Goal: Task Accomplishment & Management: Complete application form

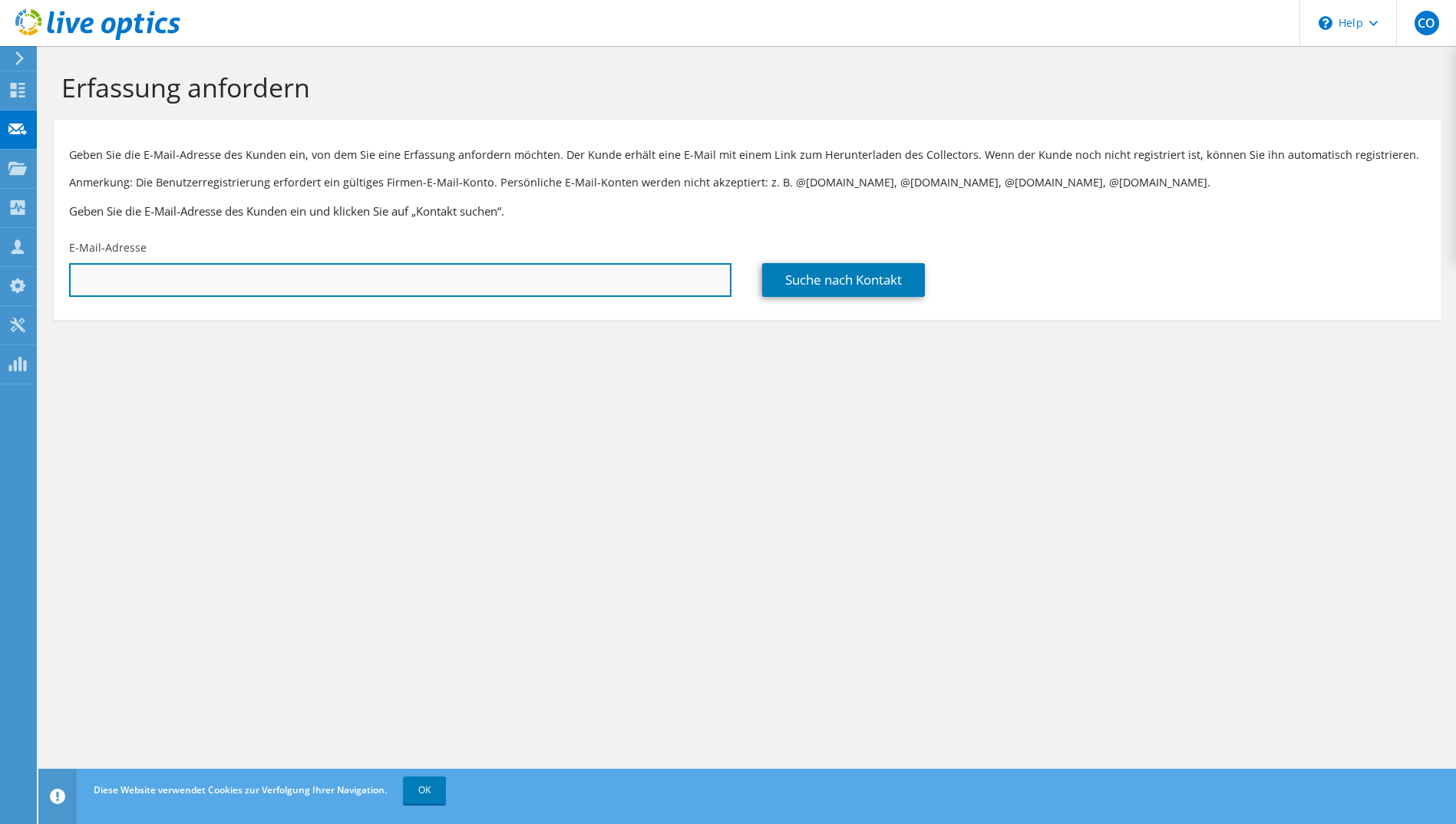
click at [250, 284] on input "text" at bounding box center [400, 280] width 663 height 34
click at [523, 283] on input "text" at bounding box center [400, 280] width 663 height 34
paste input ""Kenneth Cronin - PVS holding GmbH" <kcronin@ihre-pvs.de>"
drag, startPoint x: 286, startPoint y: 280, endPoint x: 75, endPoint y: 282, distance: 211.0
click at [75, 282] on input ""Kenneth Cronin - PVS holding GmbH" <kcronin@ihre-pvs.de>" at bounding box center [400, 280] width 663 height 34
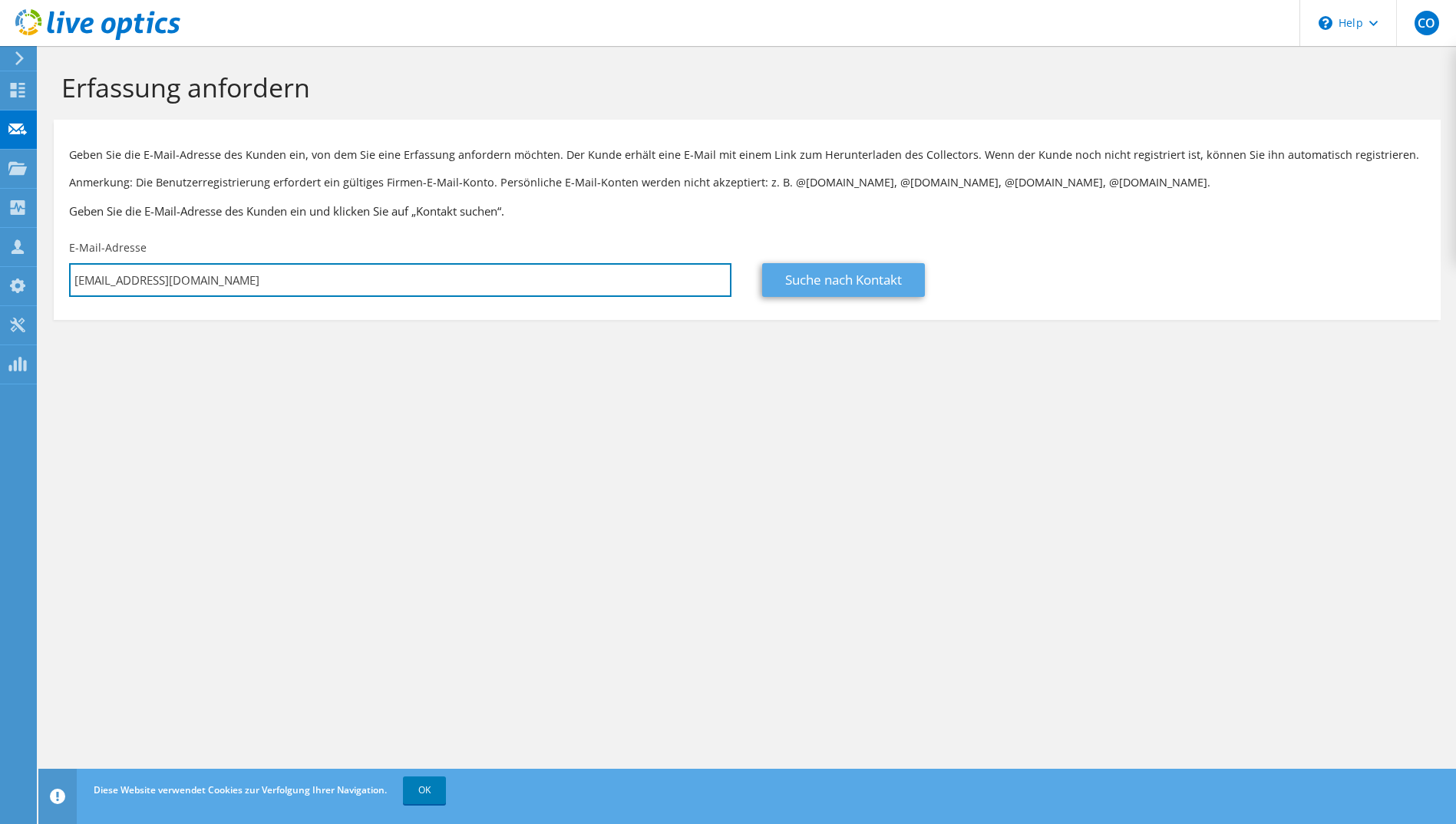
type input "kcronin@ihre-pvs.de"
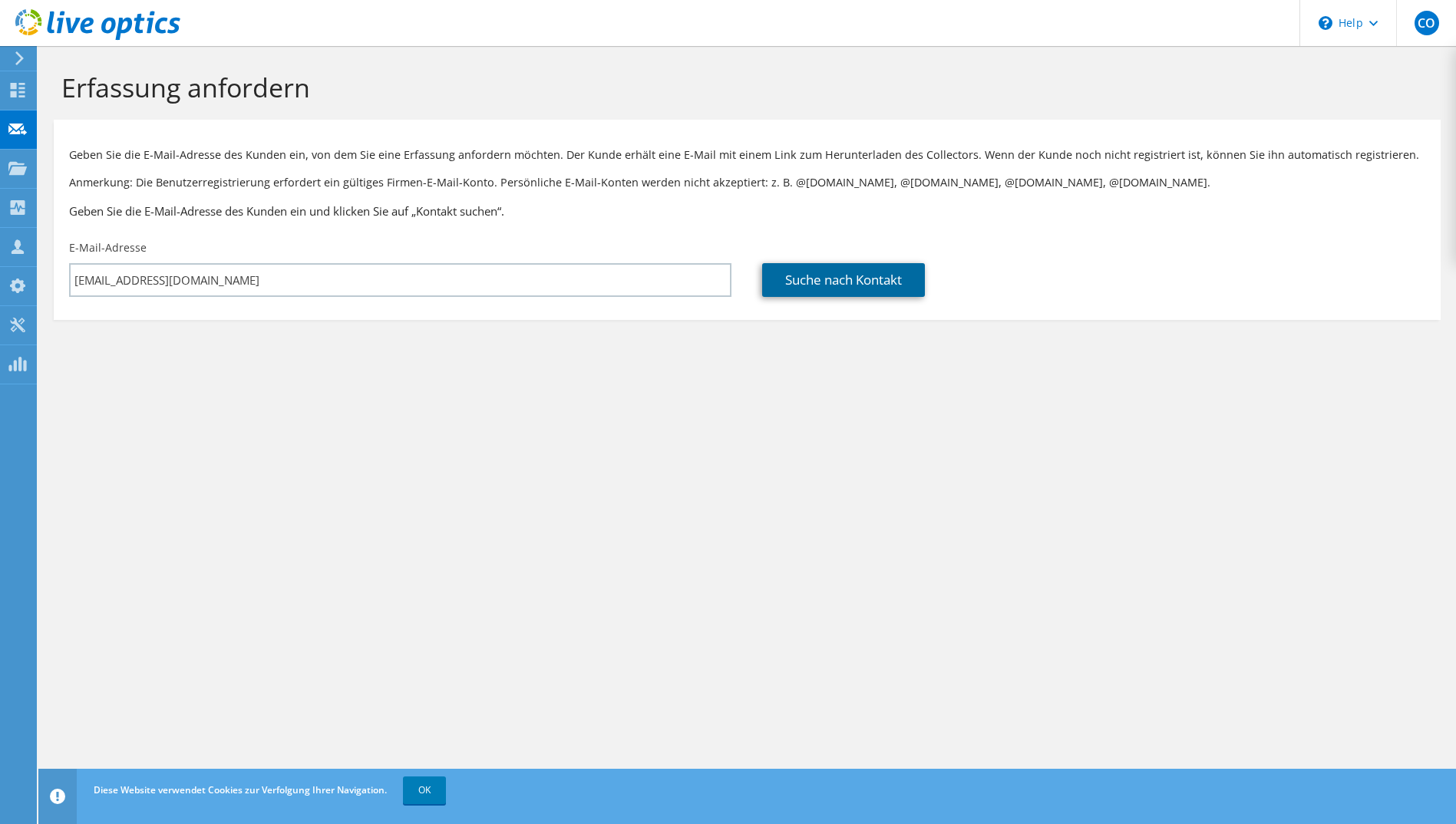
click at [820, 275] on link "Suche nach Kontakt" at bounding box center [844, 280] width 163 height 34
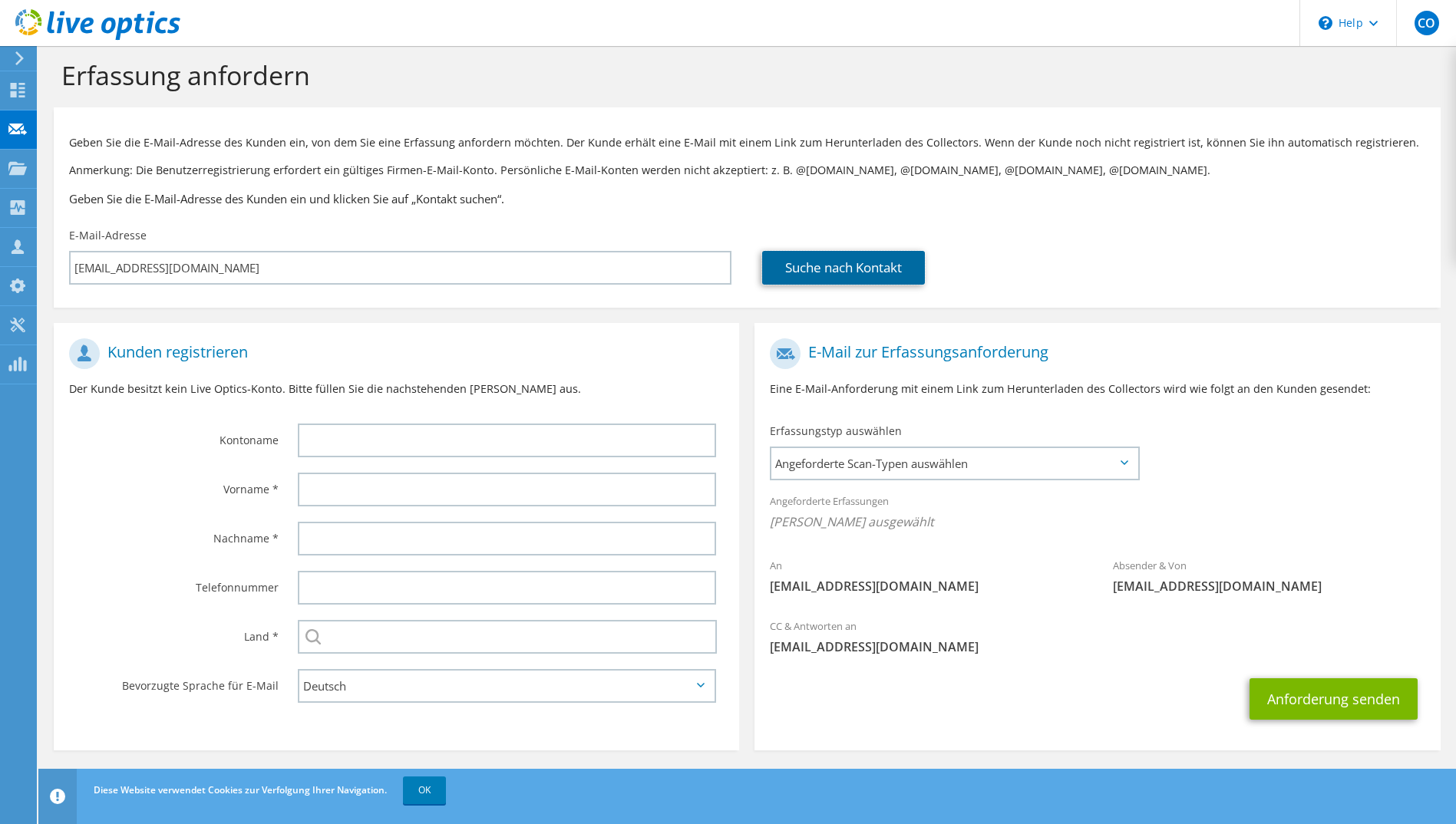
scroll to position [16, 0]
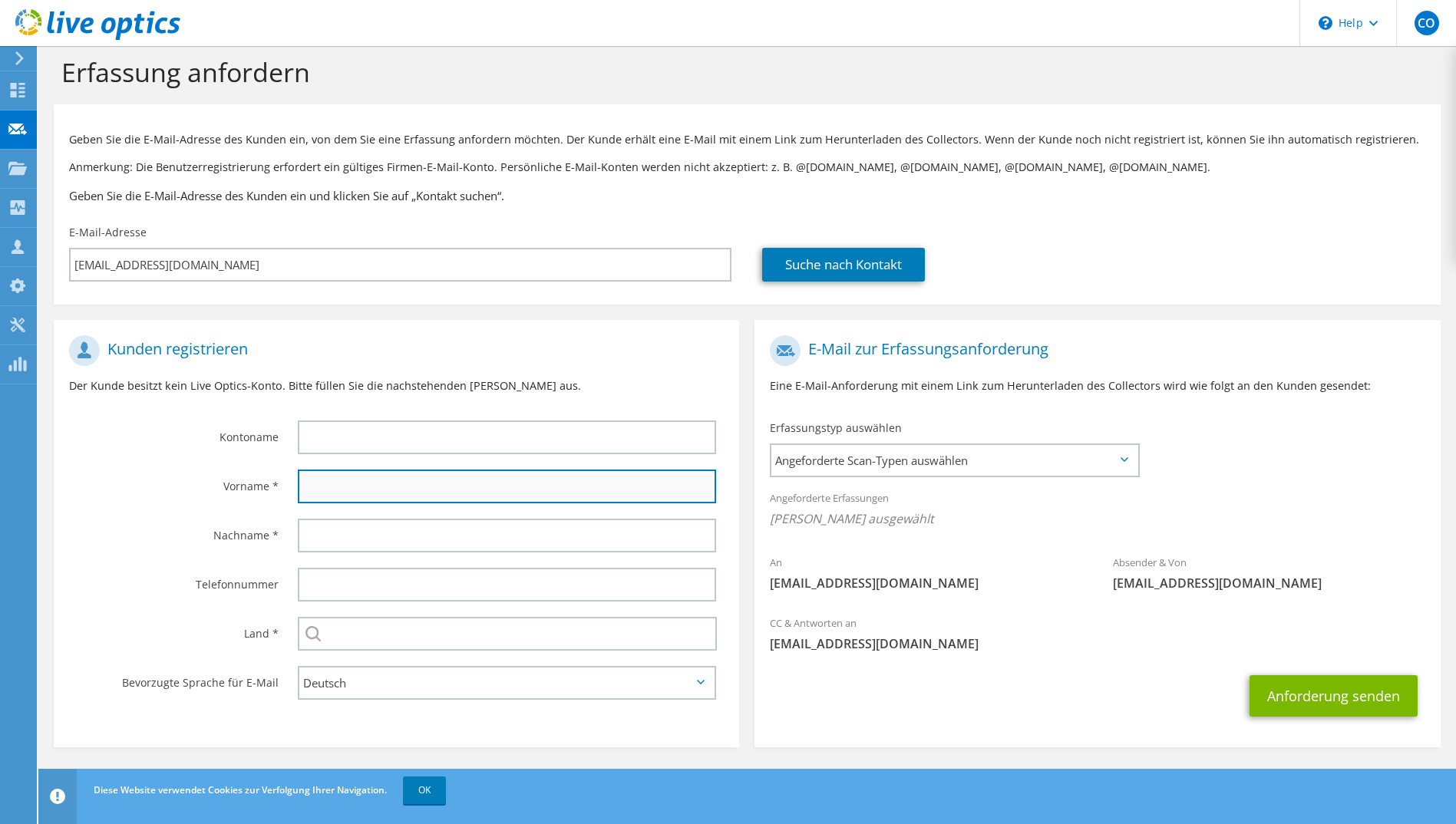
click at [334, 483] on input "text" at bounding box center [508, 486] width 419 height 34
paste input ""Kenneth Cronin - PVS holding GmbH" <"
drag, startPoint x: 307, startPoint y: 486, endPoint x: 290, endPoint y: 486, distance: 17.0
click at [290, 486] on div ""Kenneth Cronin - PVS holding GmbH" <" at bounding box center [511, 486] width 458 height 49
drag, startPoint x: 349, startPoint y: 485, endPoint x: 570, endPoint y: 497, distance: 221.3
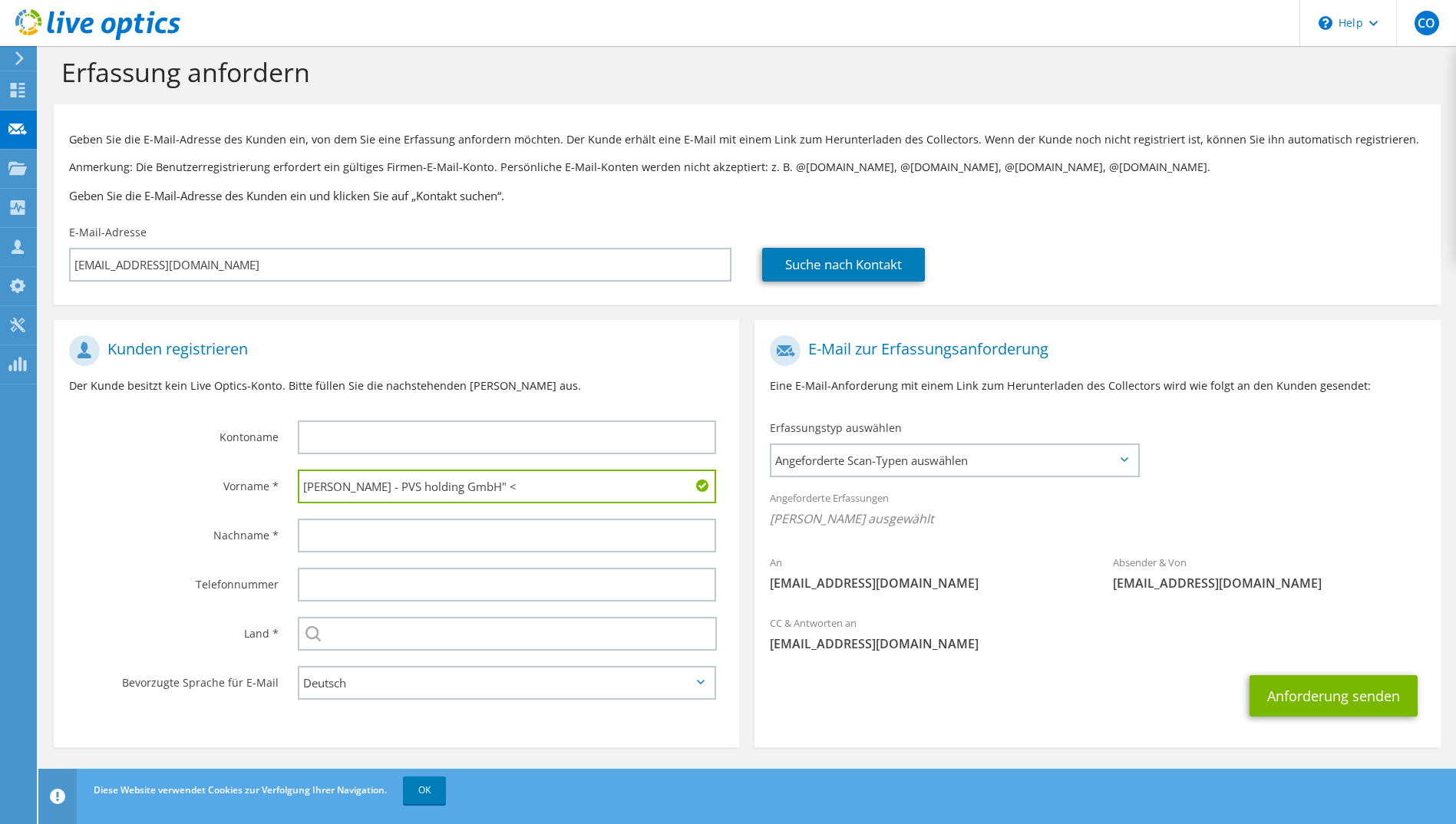
click at [570, 497] on input "Kenneth Cronin - PVS holding GmbH" <" at bounding box center [508, 486] width 419 height 34
type input "Kenneth"
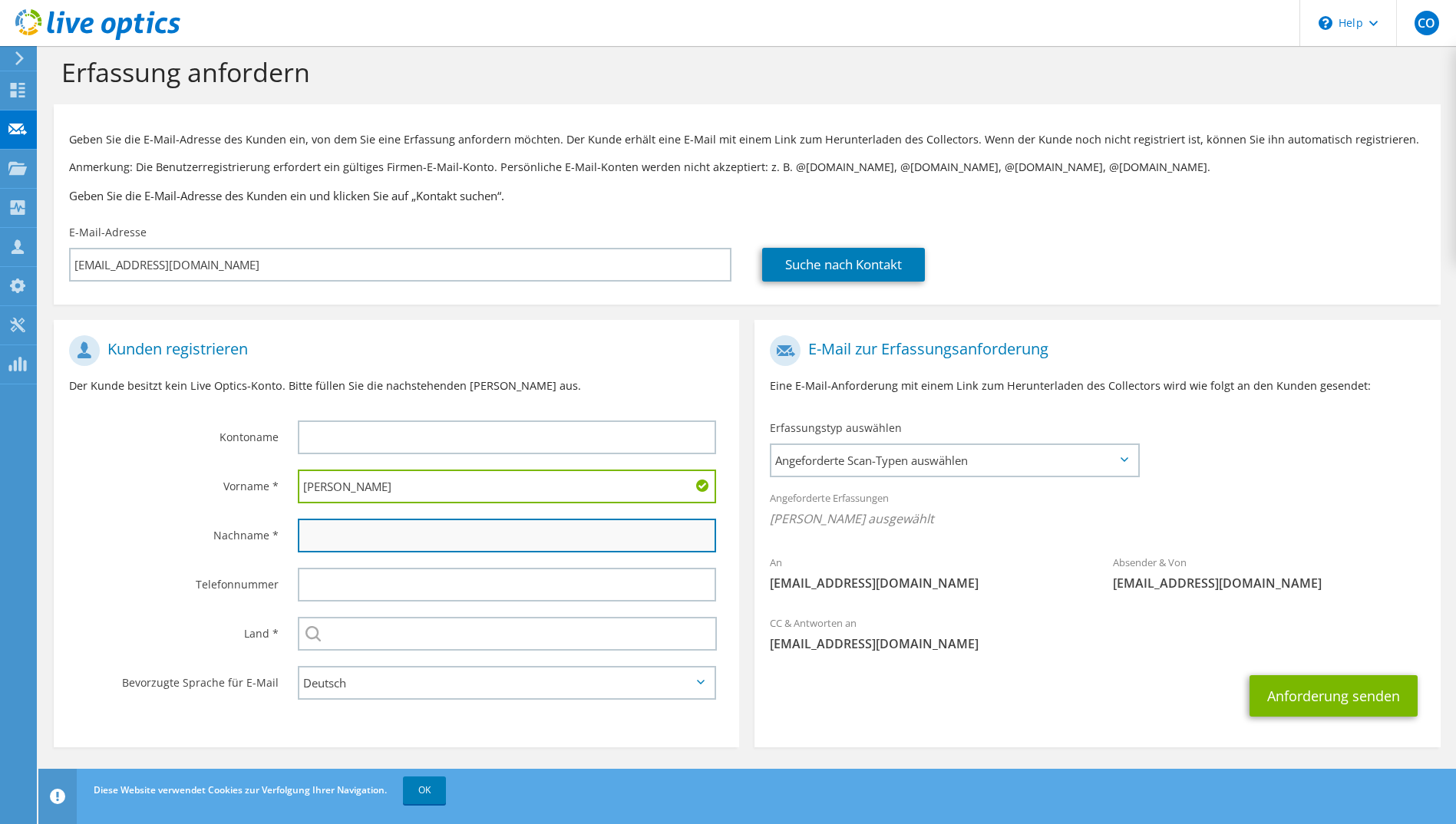
click at [387, 538] on input "text" at bounding box center [508, 536] width 419 height 34
paste input ""Kenneth Cronin - PVS holding GmbH" <"
drag, startPoint x: 355, startPoint y: 536, endPoint x: 231, endPoint y: 538, distance: 124.0
click at [231, 538] on div "Nachname * "Kenneth Cronin - PVS holding GmbH" <" at bounding box center [396, 535] width 685 height 49
drag, startPoint x: 335, startPoint y: 533, endPoint x: 556, endPoint y: 547, distance: 221.4
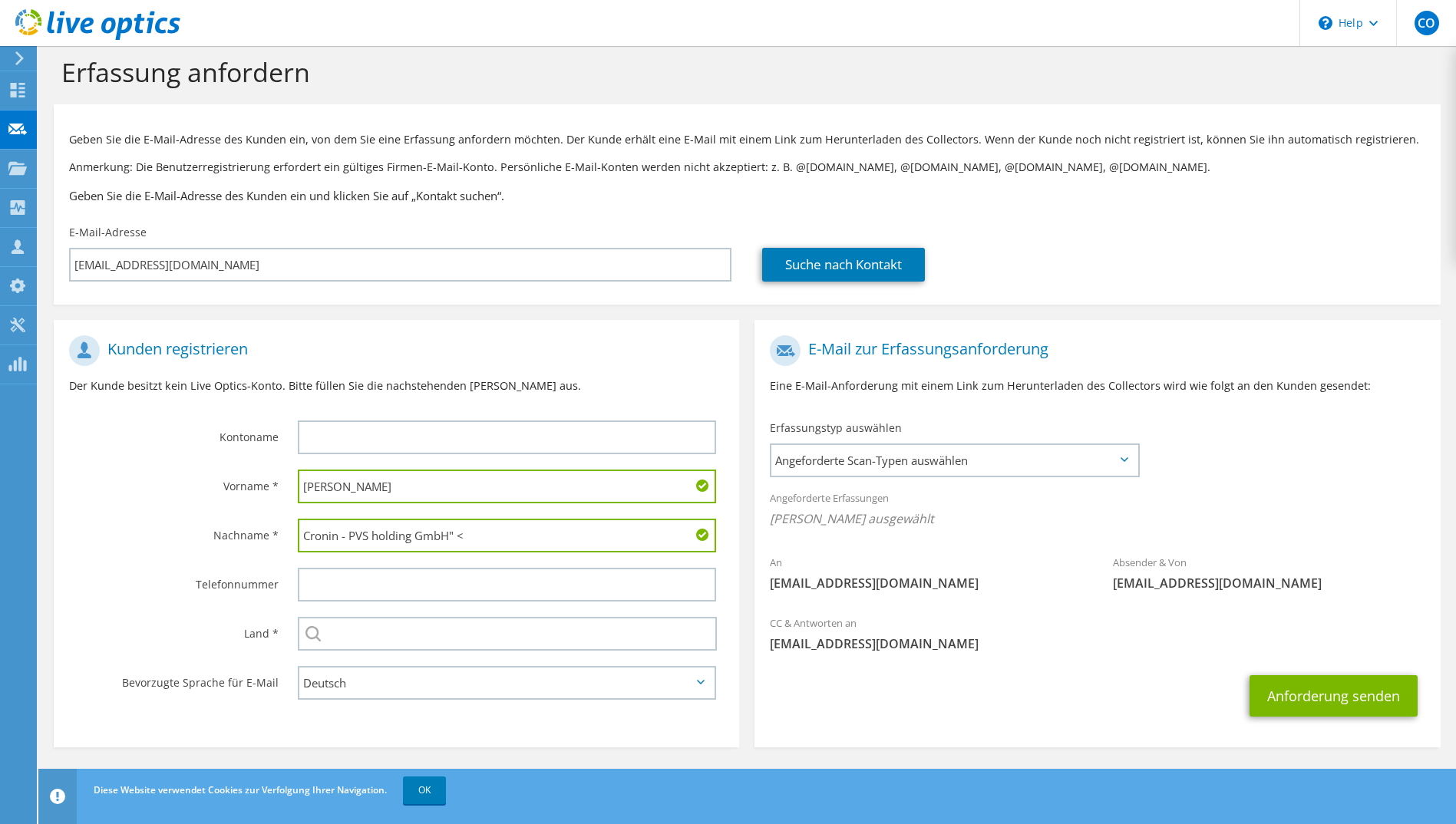
click at [556, 547] on input "Cronin - PVS holding GmbH" <" at bounding box center [508, 536] width 419 height 34
type input "Cronin"
click at [383, 639] on input "text" at bounding box center [508, 634] width 420 height 34
type input "Deutschland"
type input "Kramer und Crew GmbH und Co.KG"
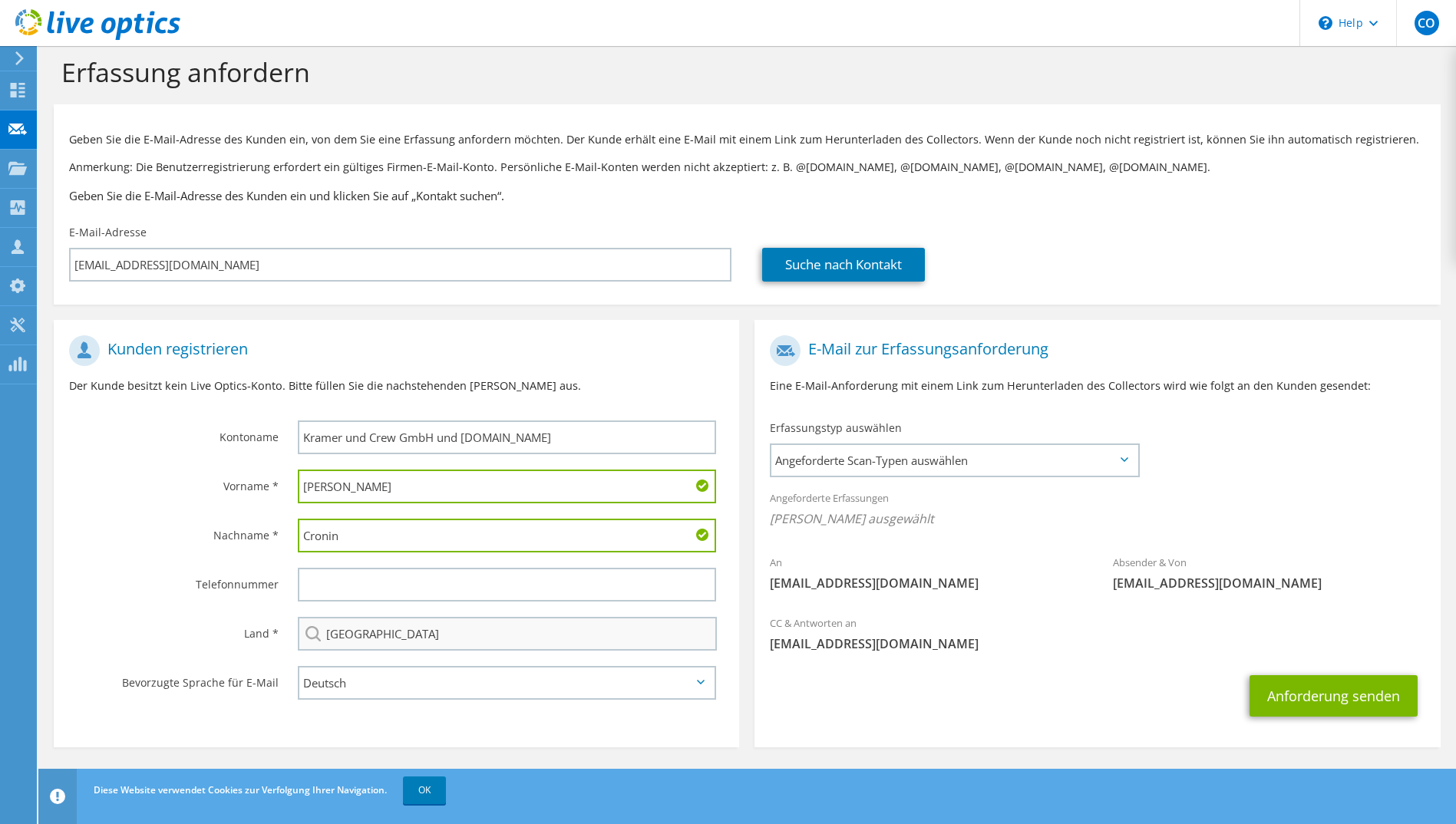
type input "022195424314"
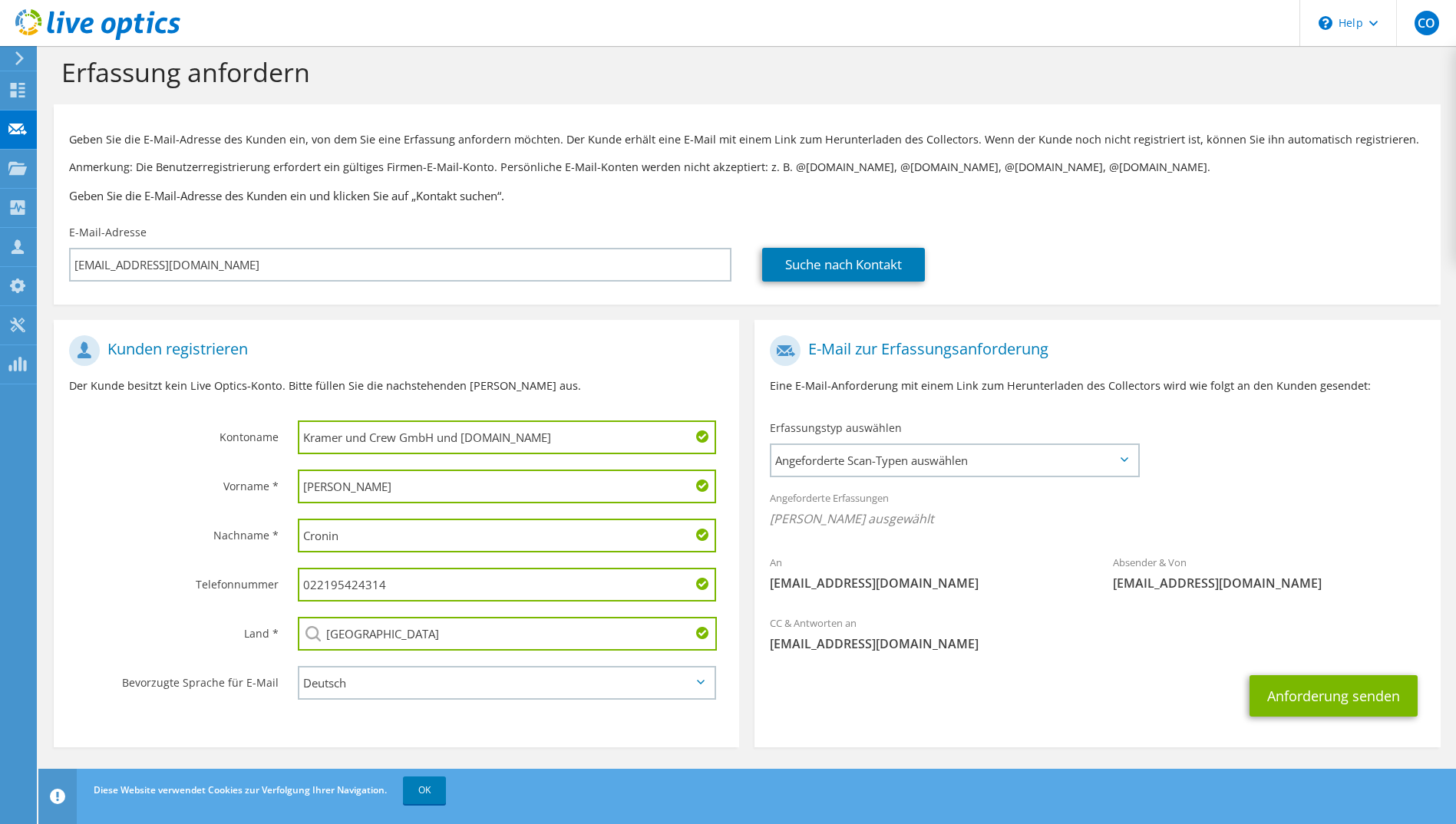
drag, startPoint x: 522, startPoint y: 431, endPoint x: 294, endPoint y: 445, distance: 228.4
click at [294, 445] on div "Kramer und Crew GmbH und Co.KG" at bounding box center [511, 437] width 458 height 49
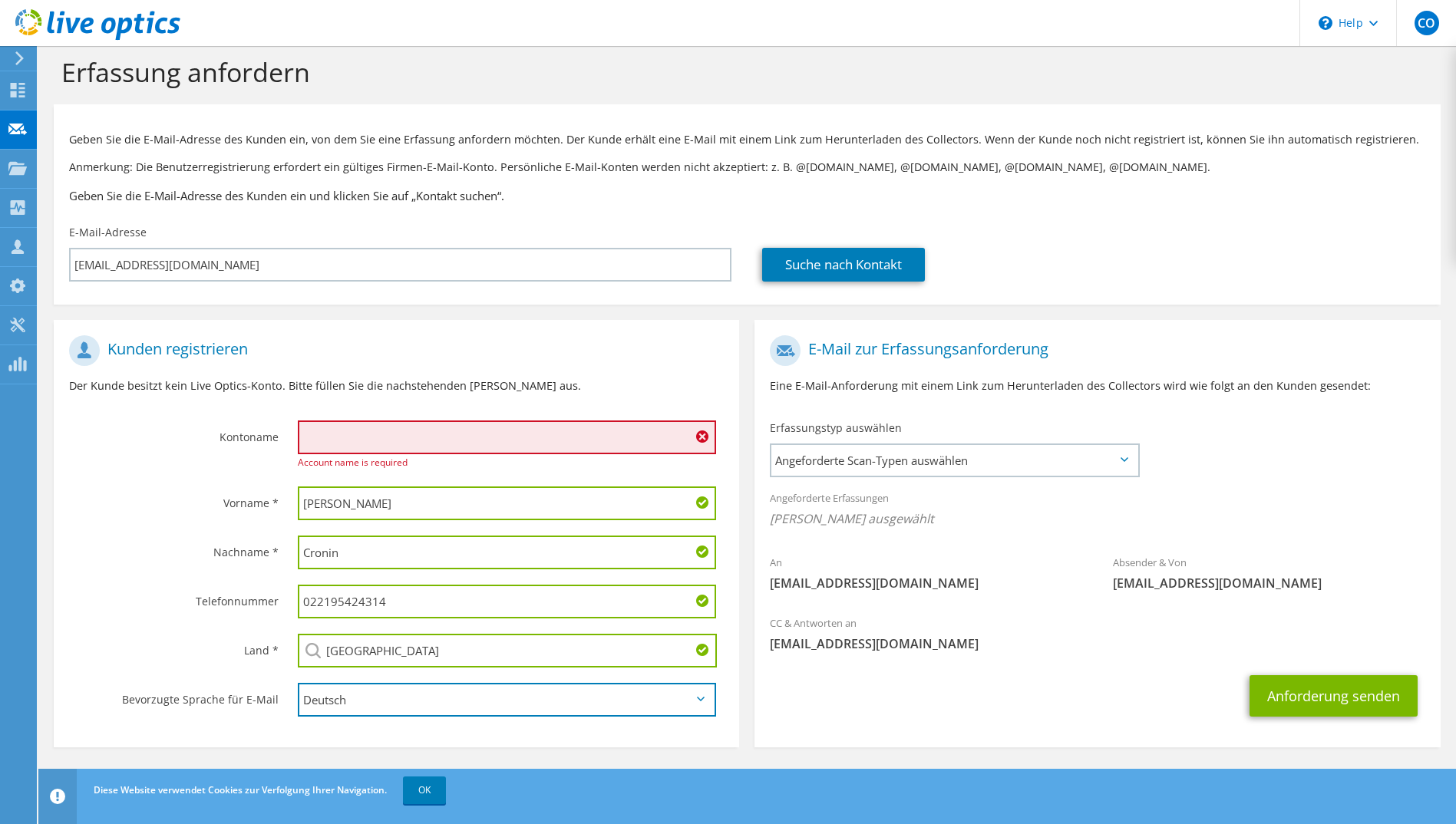
click at [376, 703] on select "English Deutsch Español Français Italiano Polski Português Русский 한국어 中文 日本語" at bounding box center [508, 700] width 419 height 34
click at [397, 440] on input "text" at bounding box center [508, 438] width 419 height 34
paste input ""Kenneth Cronin - PVS holding GmbH" <"
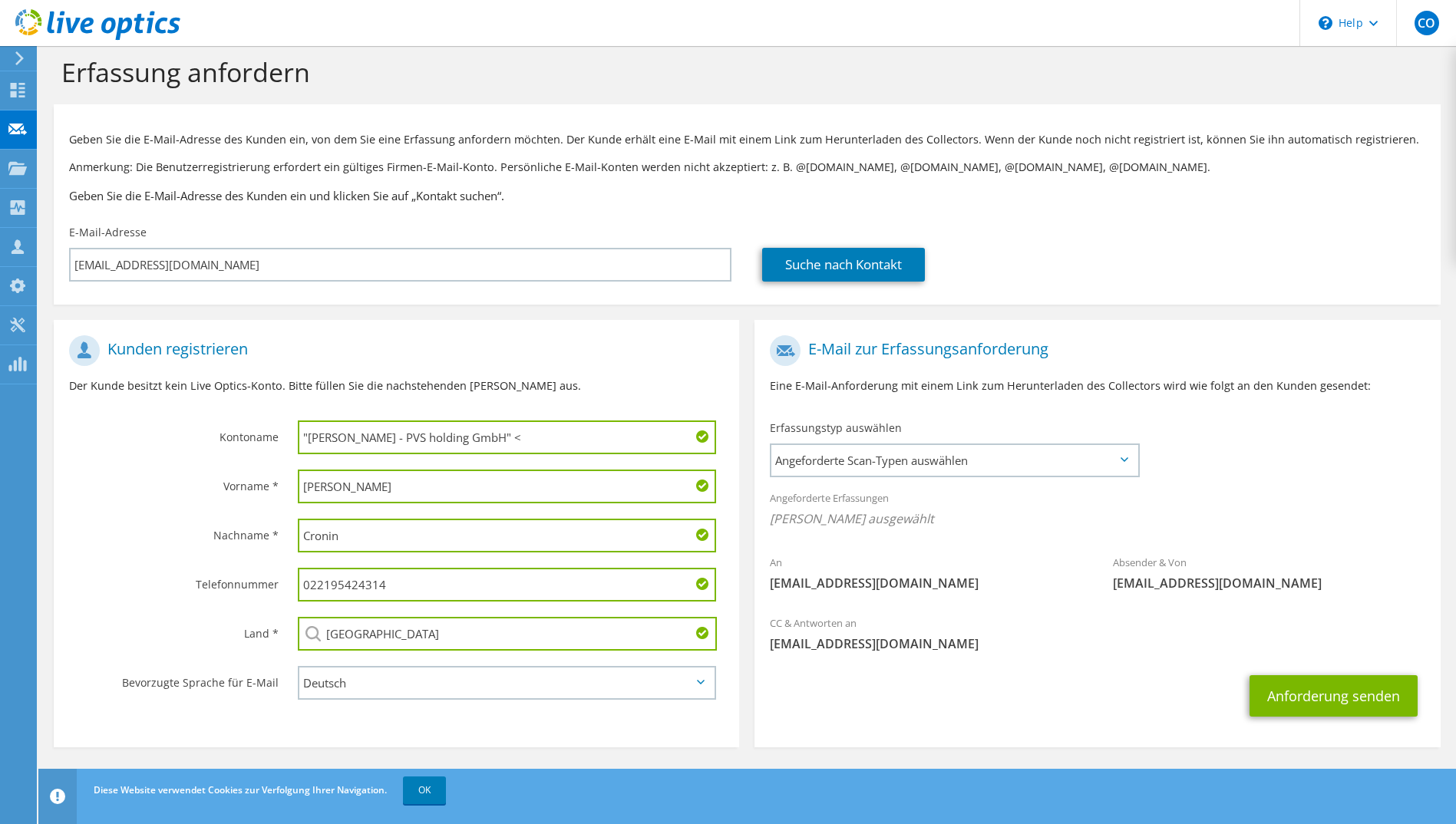
drag, startPoint x: 403, startPoint y: 438, endPoint x: 191, endPoint y: 438, distance: 212.0
click at [191, 438] on div "Kontoname "Kenneth Cronin - PVS holding GmbH" <" at bounding box center [396, 394] width 685 height 134
drag, startPoint x: 404, startPoint y: 441, endPoint x: 504, endPoint y: 435, distance: 100.2
click at [504, 435] on input "PVS holding GmbH" <" at bounding box center [508, 438] width 419 height 34
type input "PVS holding GmbH"
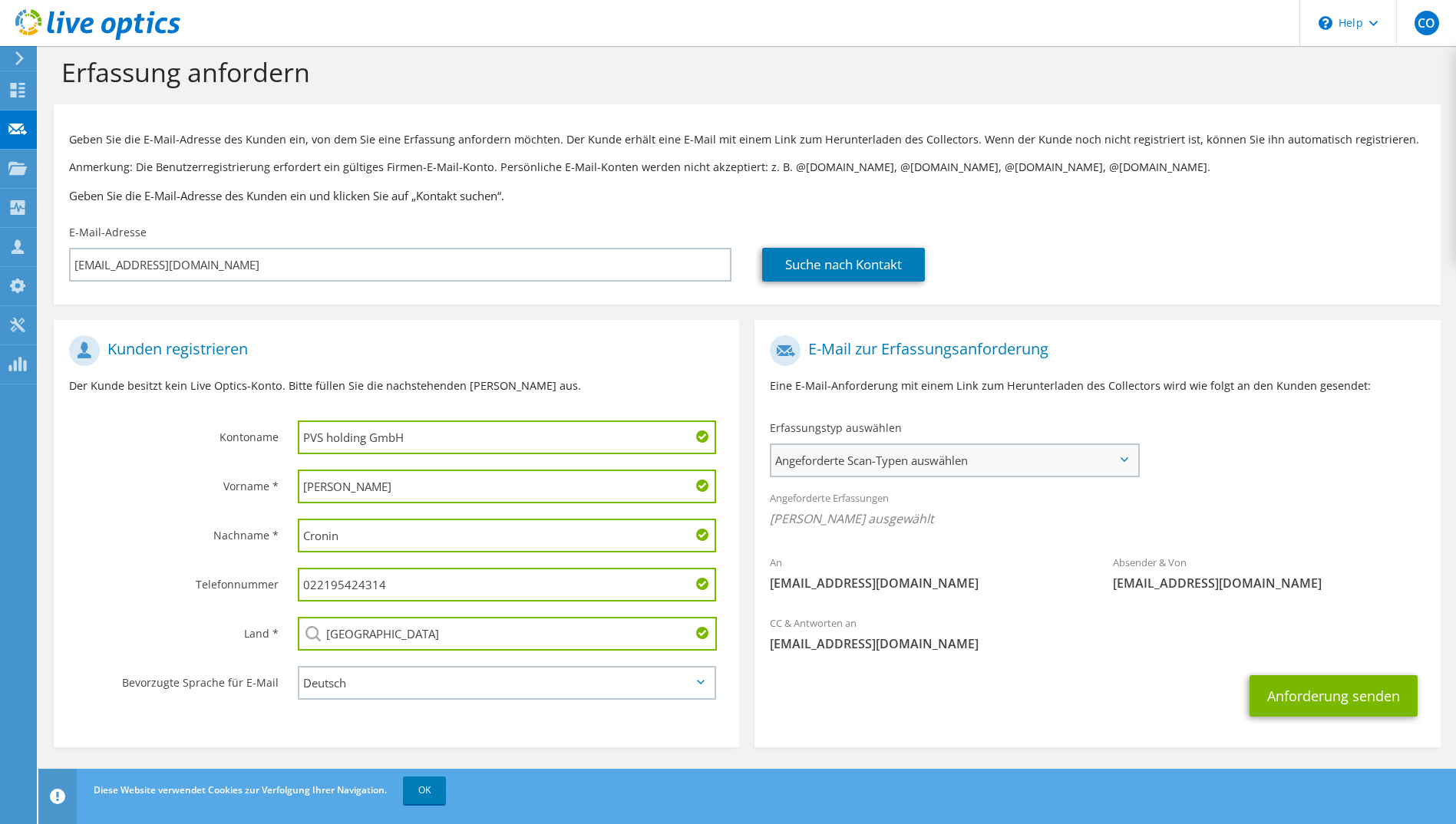
click at [882, 462] on span "Angeforderte Scan-Typen auswählen" at bounding box center [954, 461] width 366 height 31
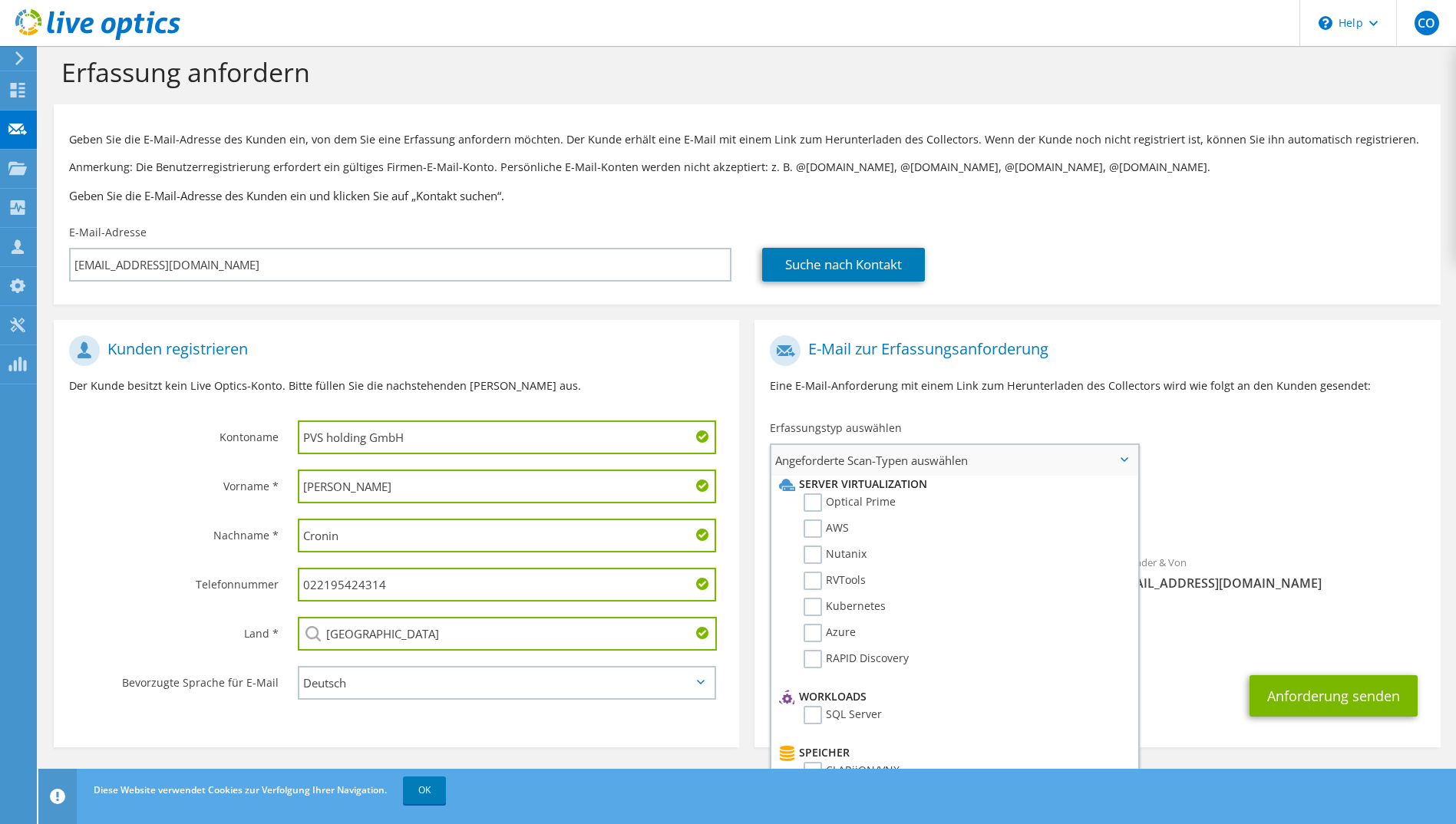
scroll to position [0, 0]
click at [812, 507] on label "Optical Prime" at bounding box center [850, 507] width 92 height 19
click at [0, 0] on input "Optical Prime" at bounding box center [0, 0] width 0 height 0
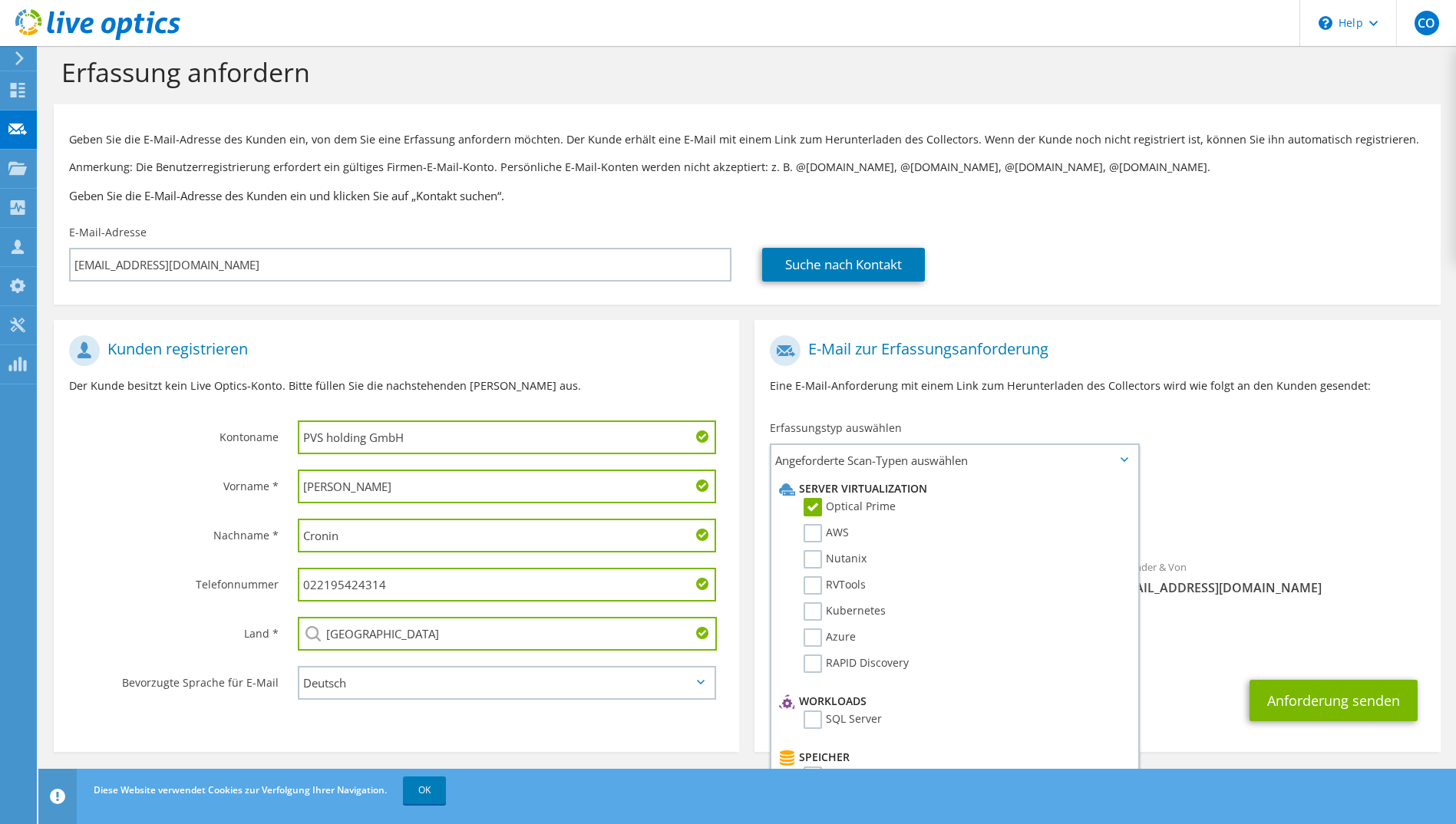
click at [1248, 488] on div "Angeforderte Erfassungen Keine Scans ausgewählt Optical Prime" at bounding box center [1097, 512] width 685 height 61
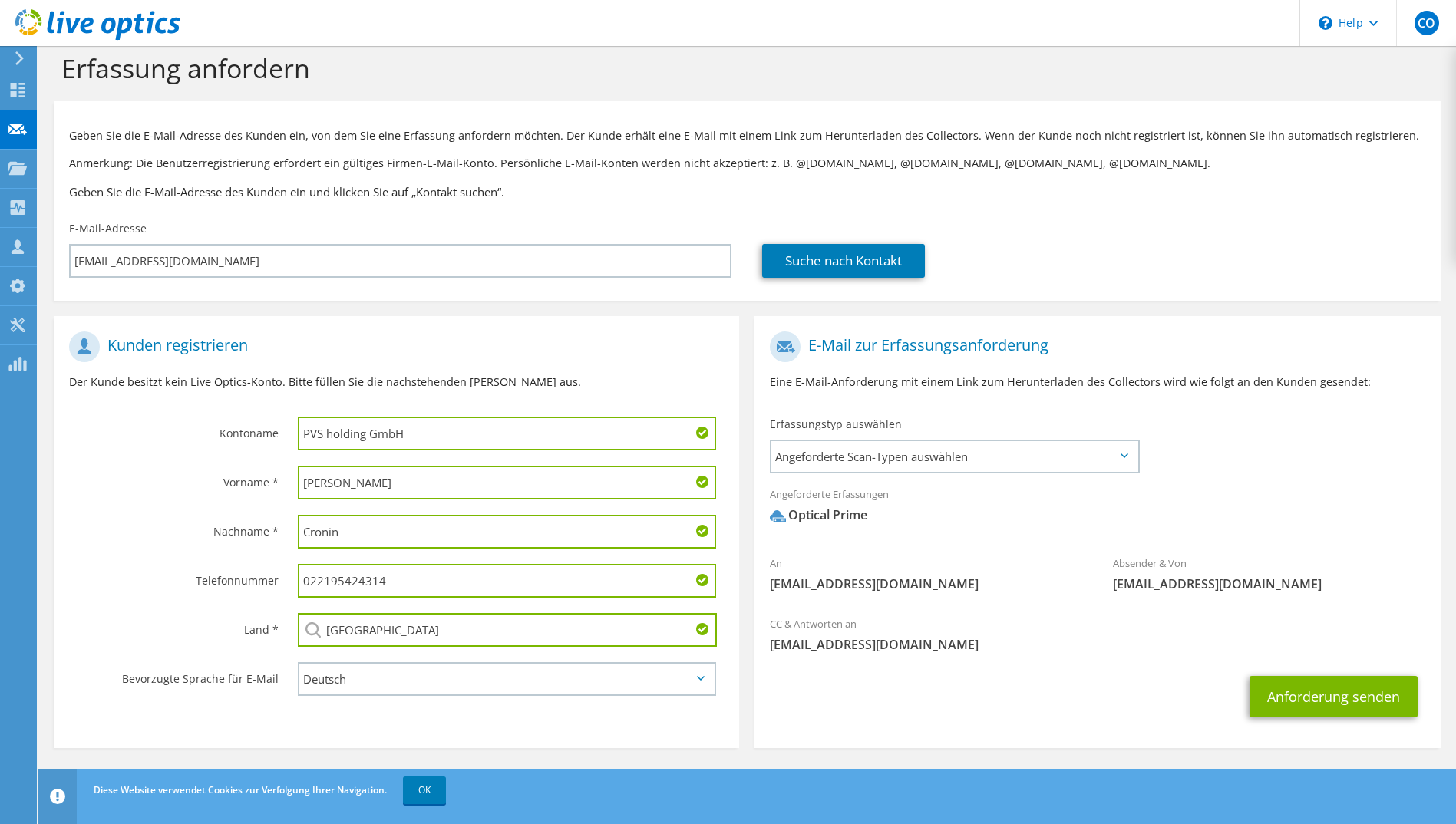
scroll to position [20, 0]
click at [432, 788] on link "OK" at bounding box center [424, 791] width 43 height 28
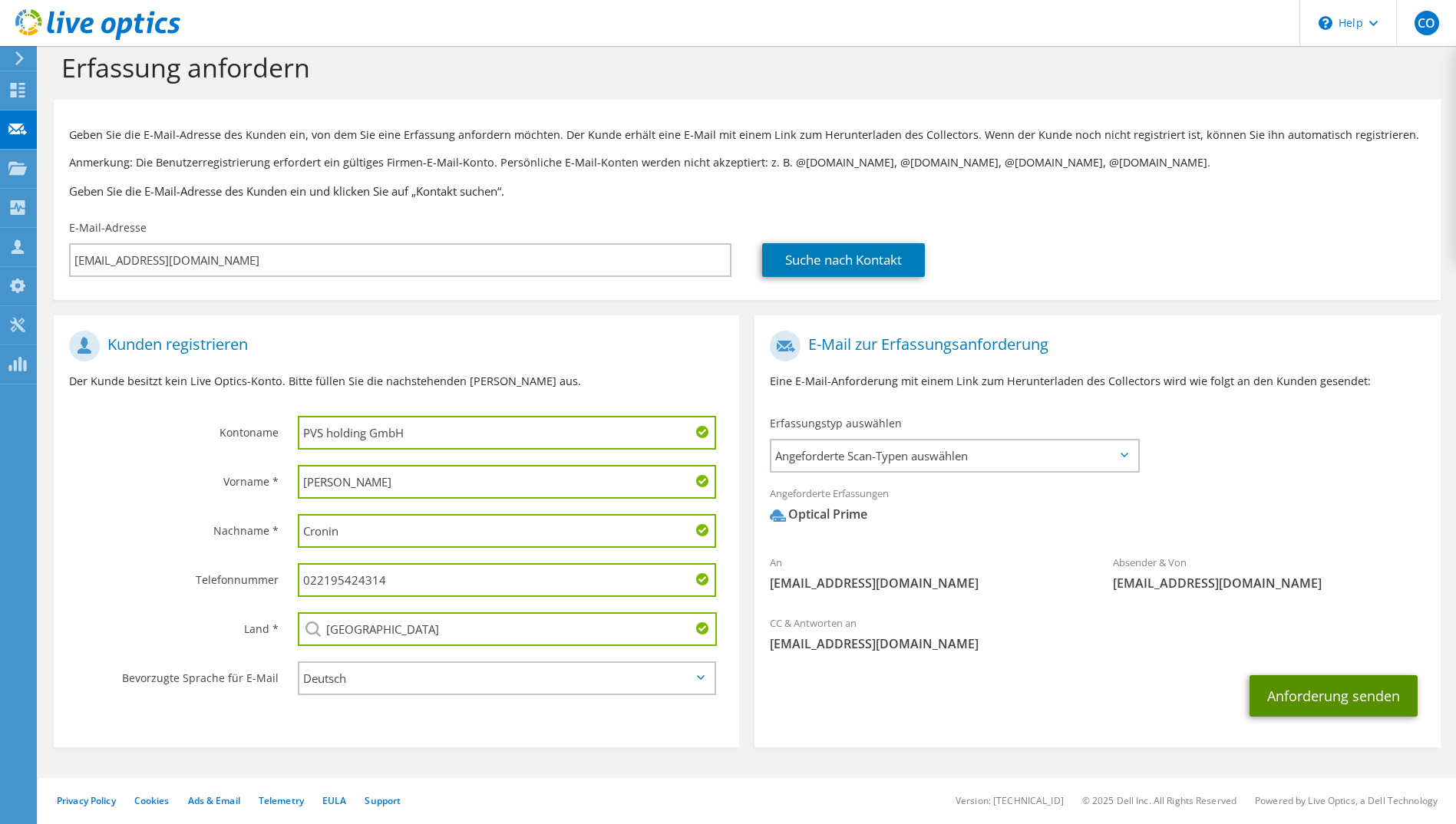
click at [1329, 696] on button "Anforderung senden" at bounding box center [1333, 695] width 168 height 41
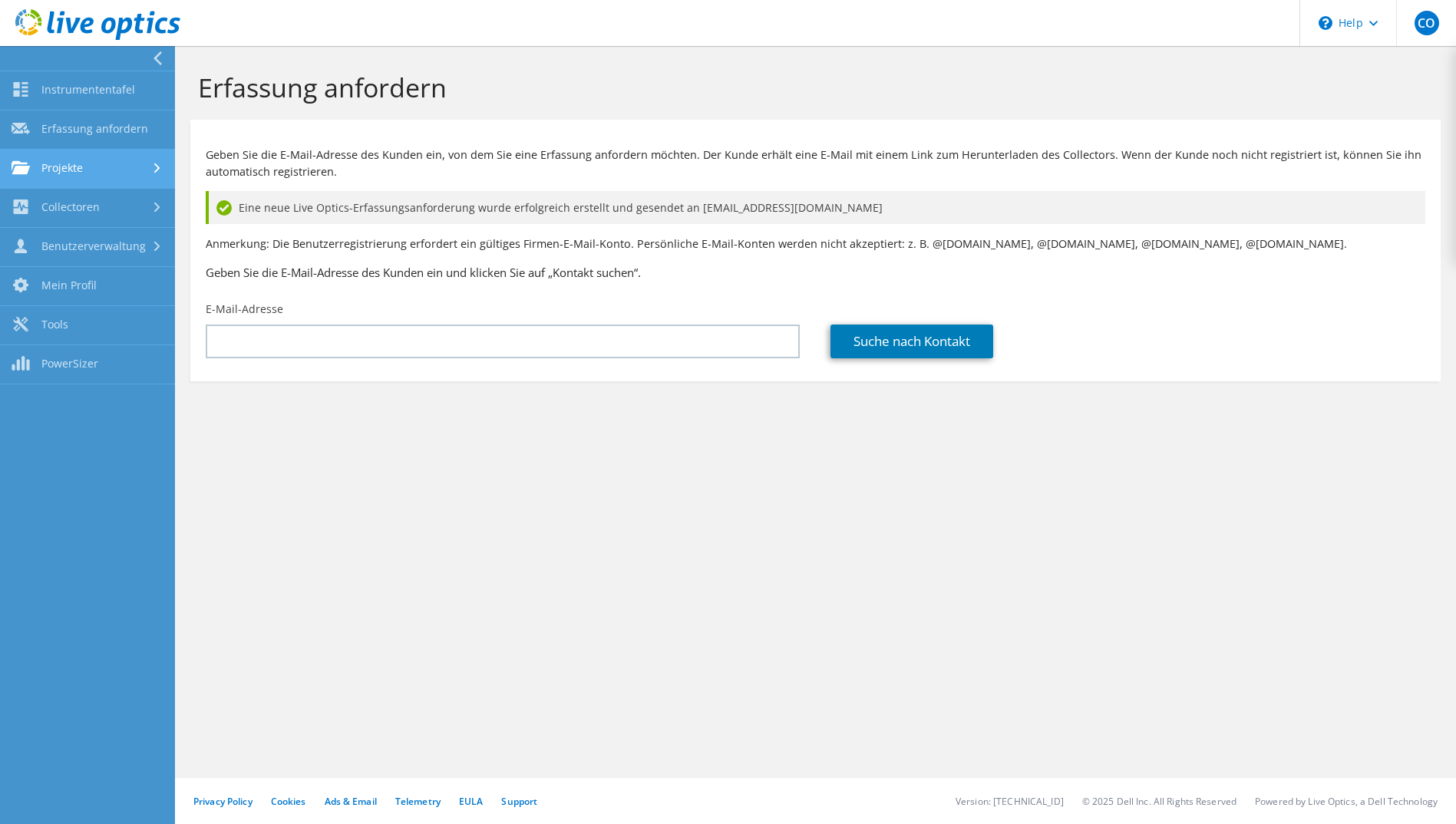
click at [112, 161] on link "Projekte" at bounding box center [88, 169] width 175 height 39
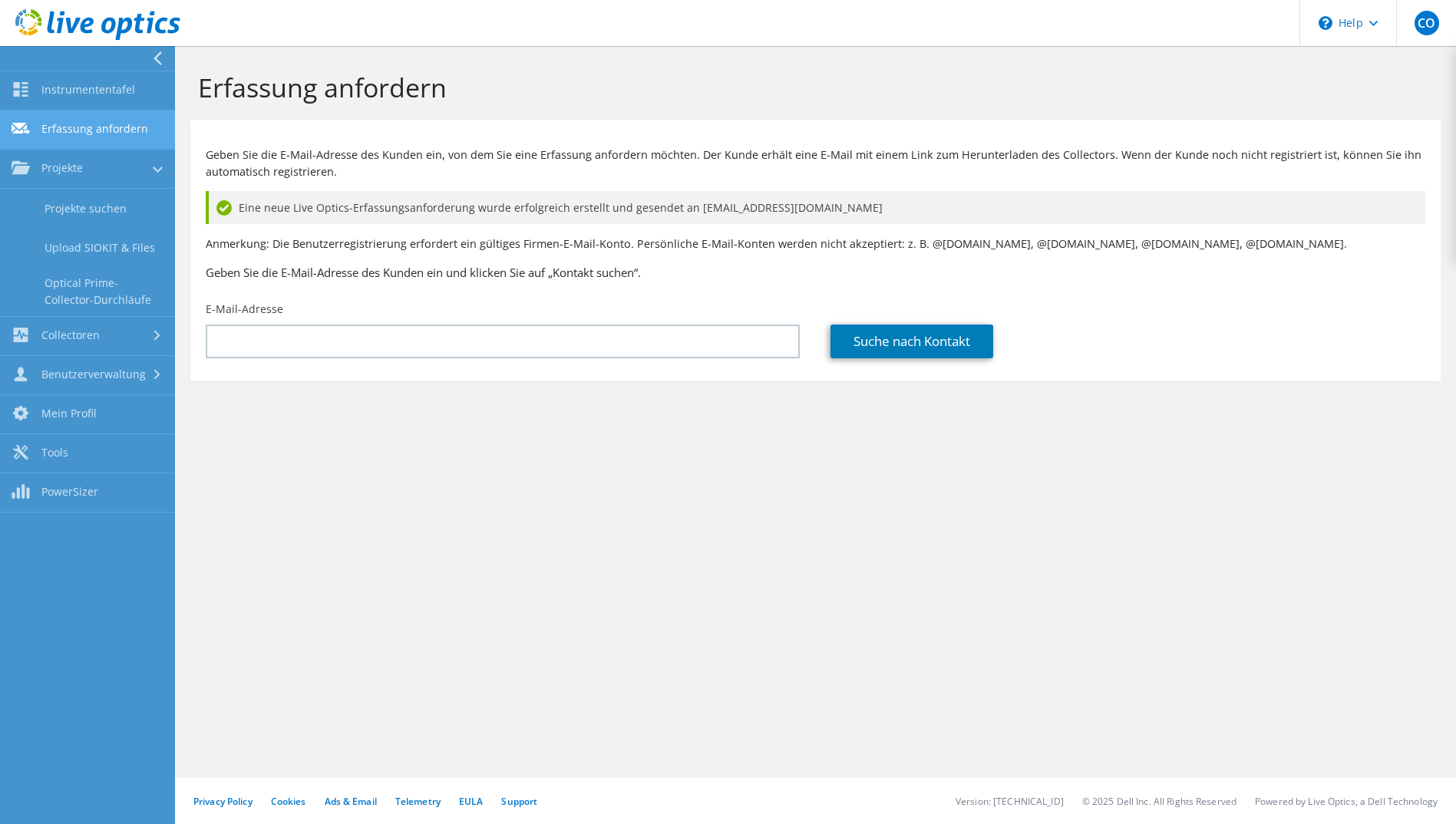
click at [102, 126] on link "Erfassung anfordern" at bounding box center [88, 130] width 175 height 39
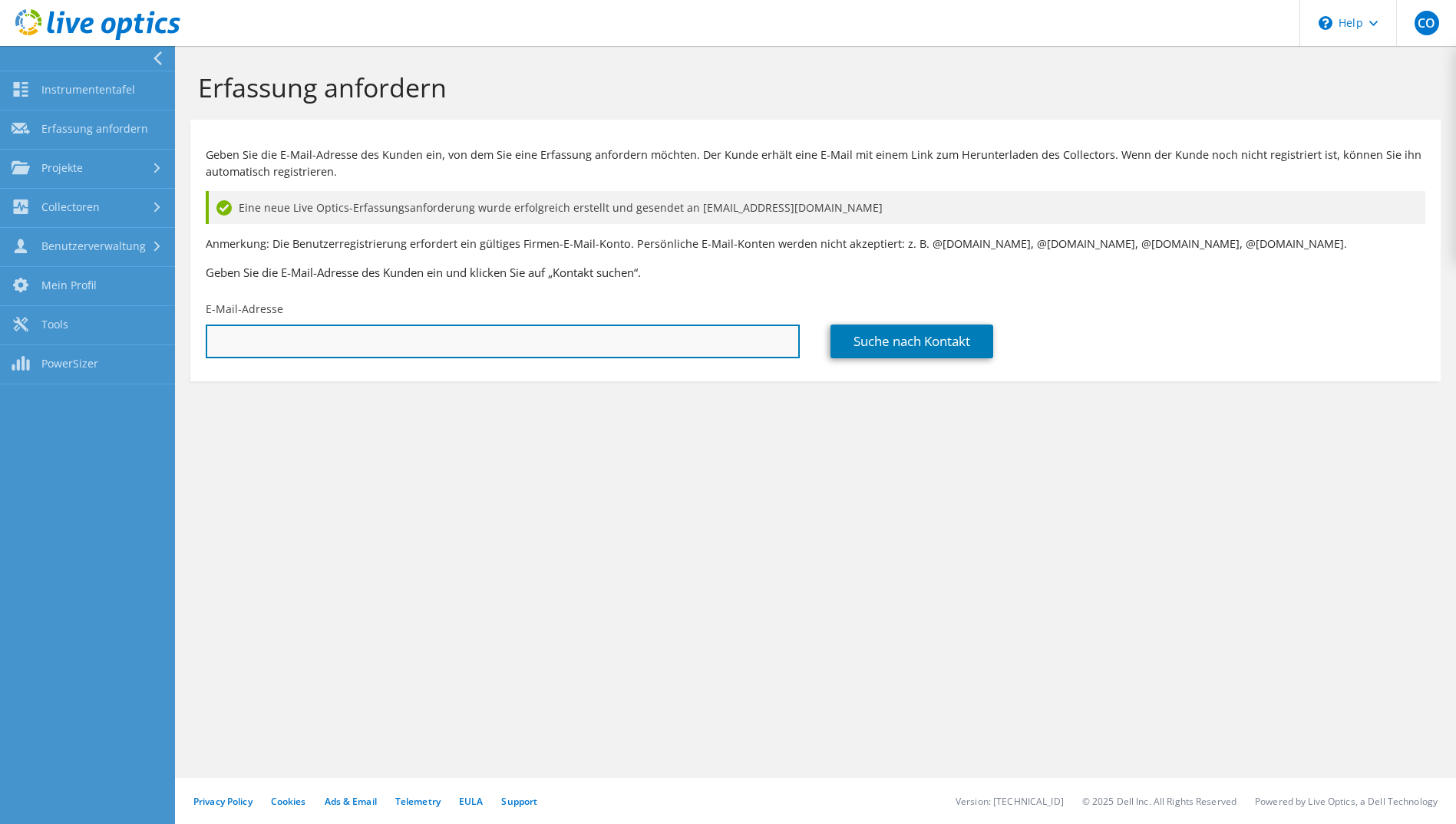
click at [694, 333] on input "text" at bounding box center [503, 341] width 595 height 34
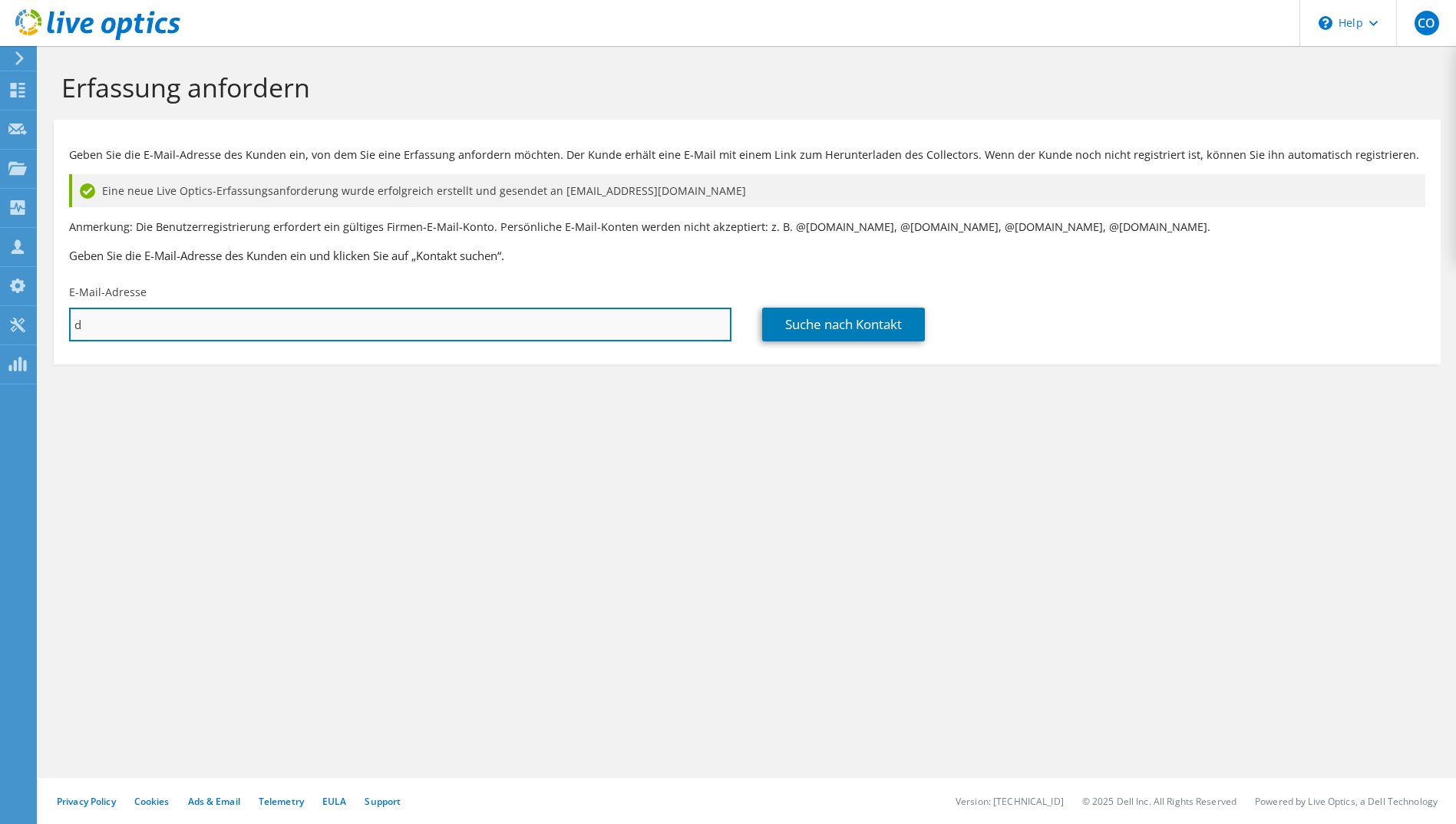
type input "df"
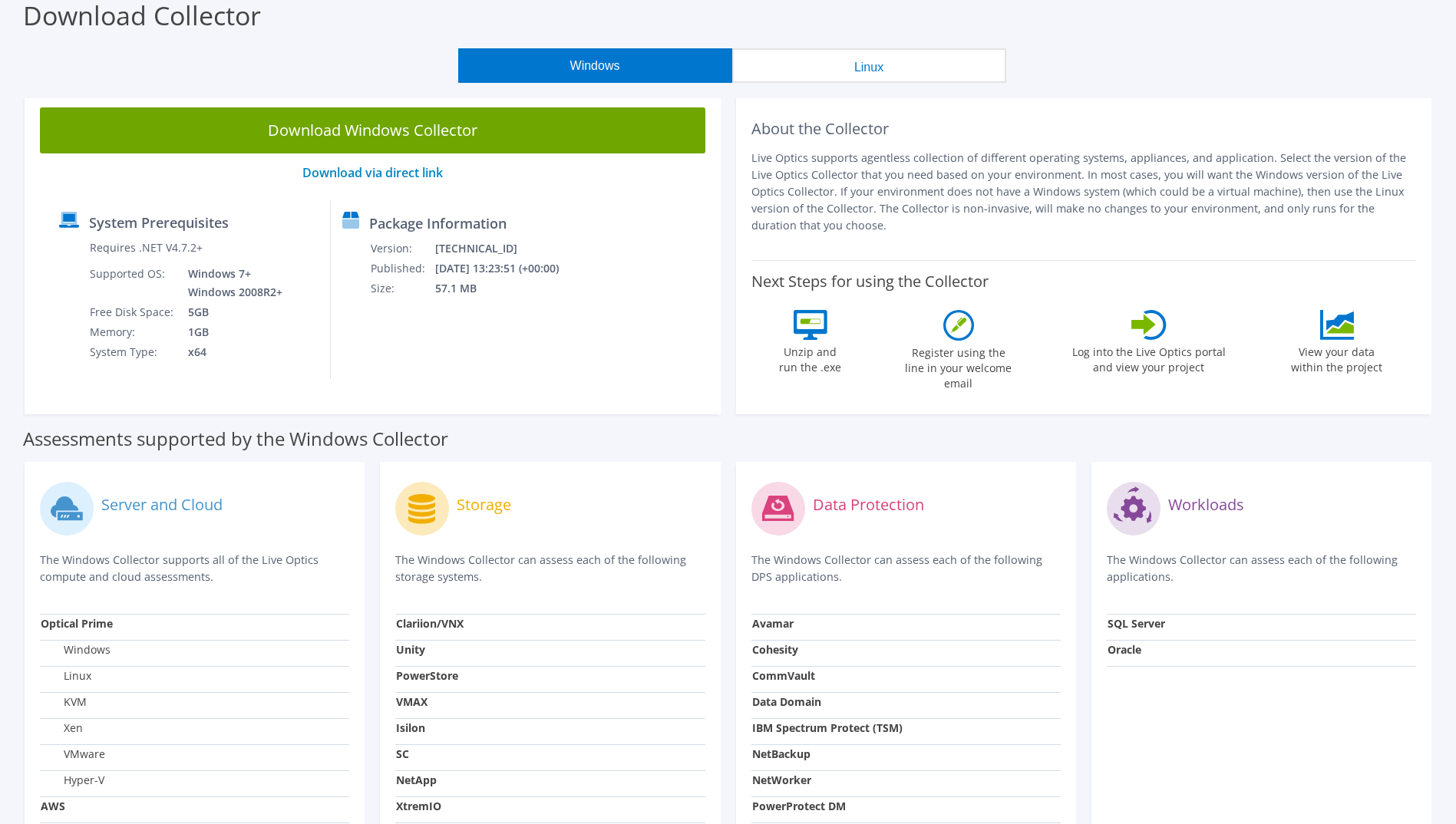
scroll to position [74, 0]
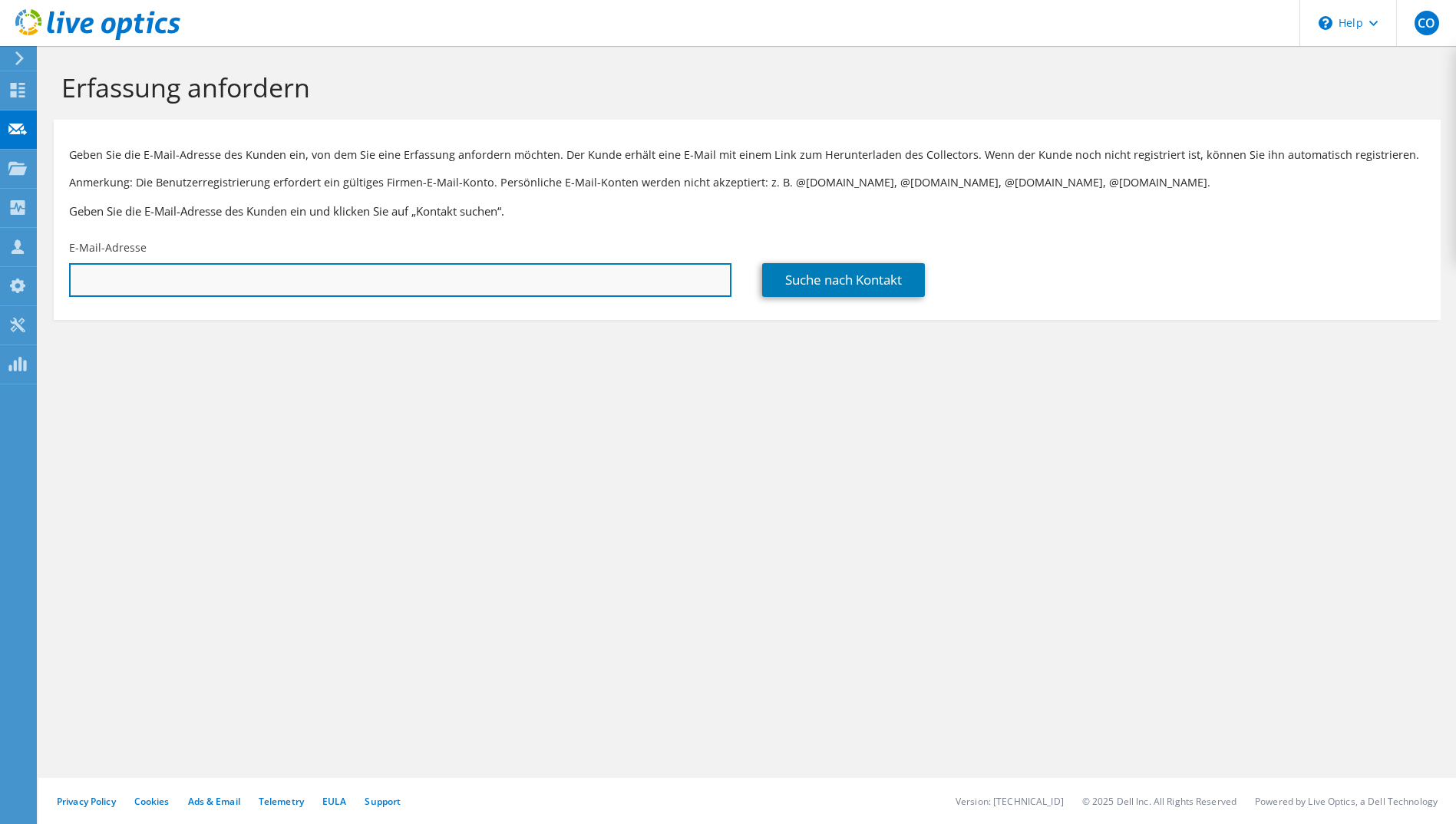
click at [692, 285] on input "text" at bounding box center [400, 280] width 663 height 34
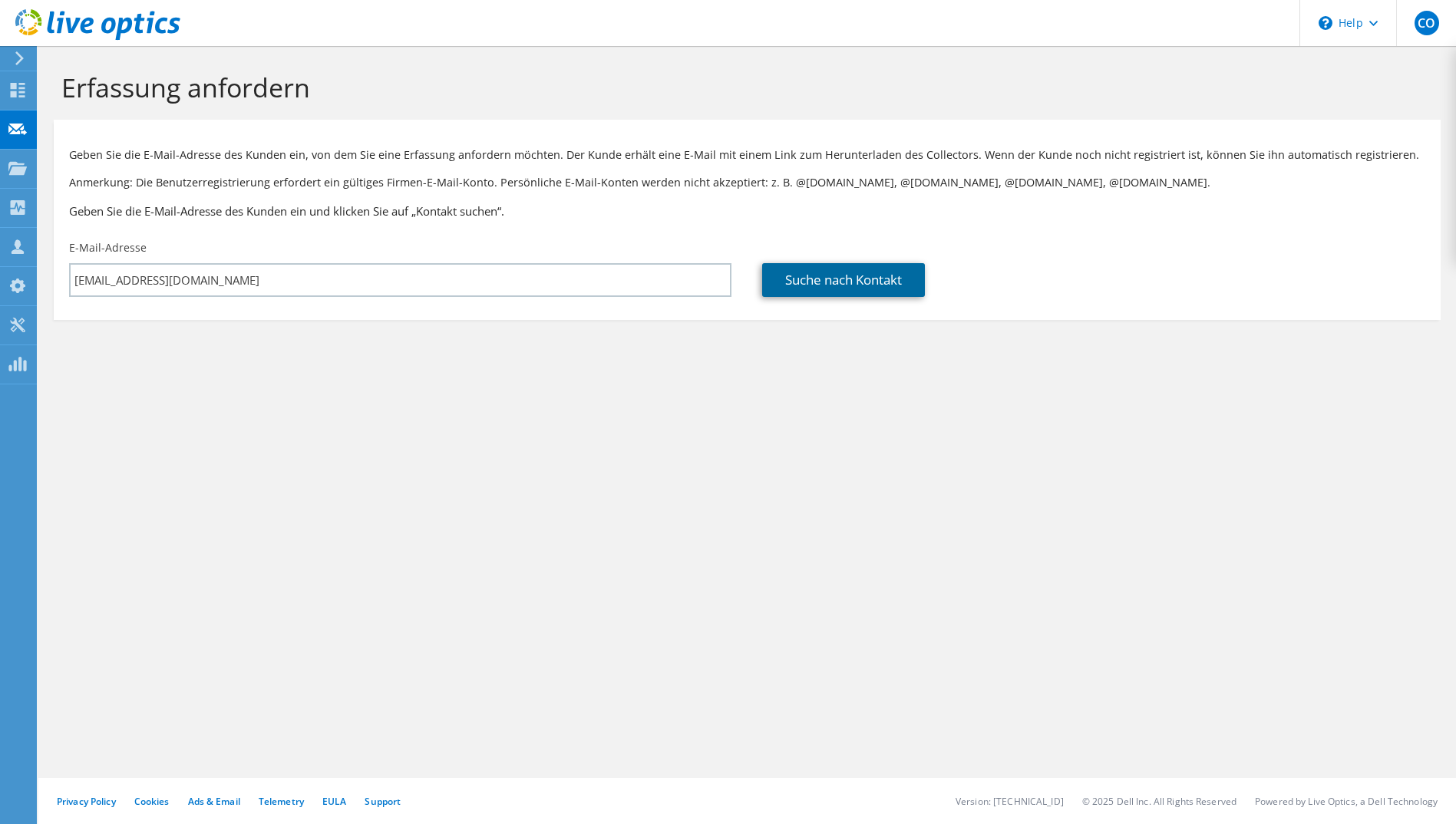
click at [825, 278] on link "Suche nach Kontakt" at bounding box center [844, 280] width 163 height 34
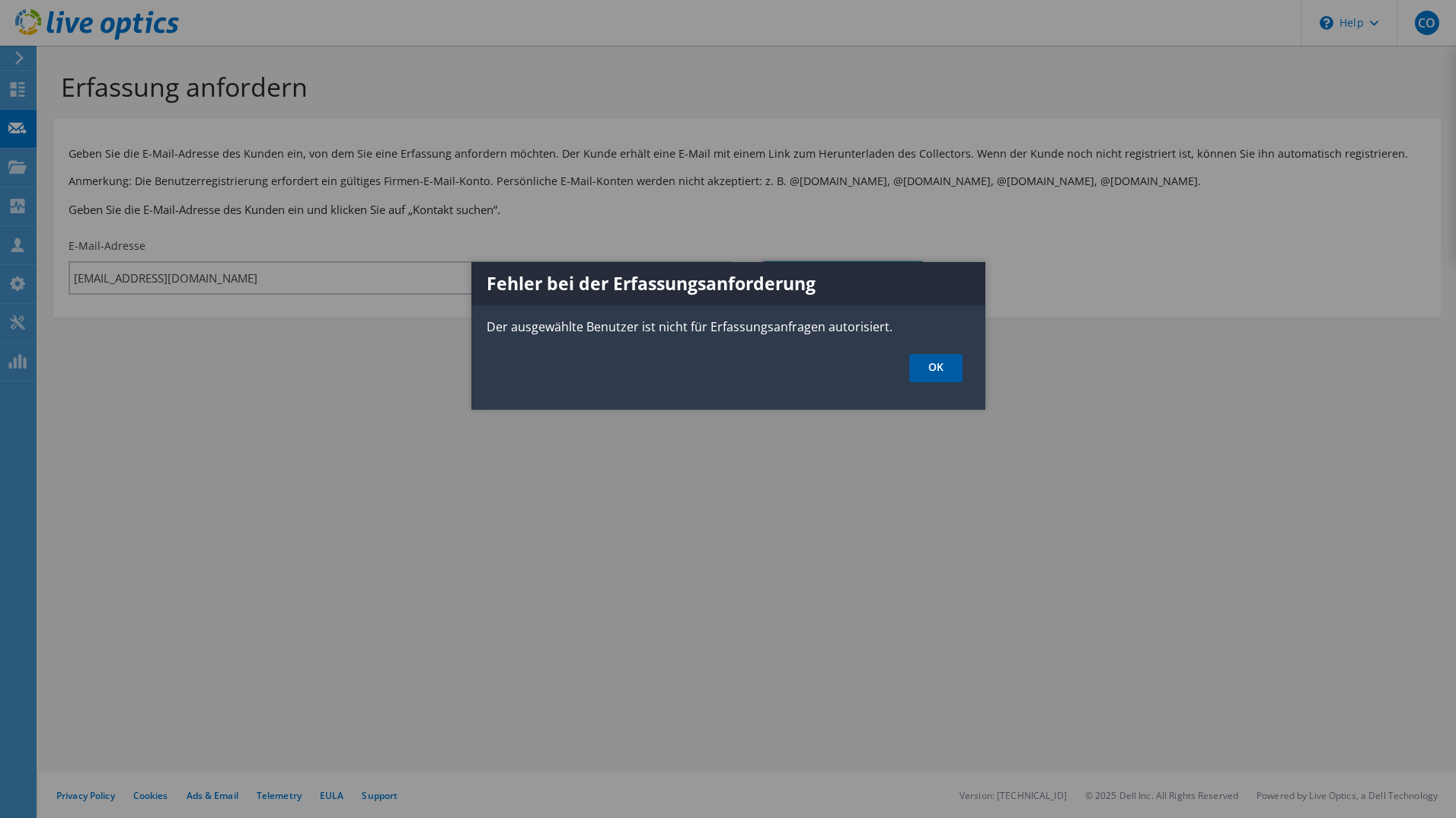
click at [929, 359] on link "OK" at bounding box center [936, 368] width 53 height 28
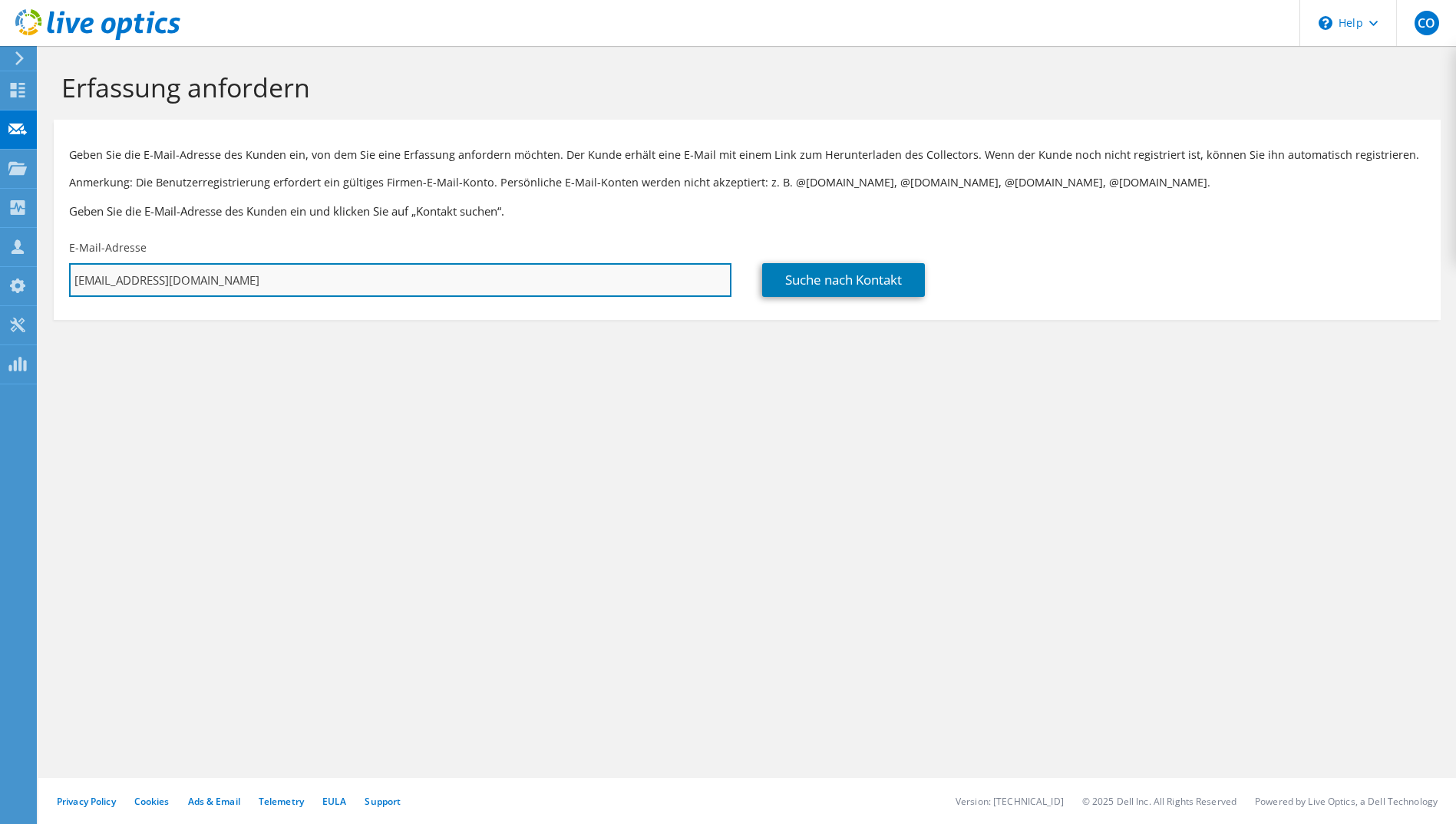
drag, startPoint x: 549, startPoint y: 286, endPoint x: 133, endPoint y: 290, distance: 416.0
click at [133, 290] on input "[EMAIL_ADDRESS][DOMAIN_NAME]" at bounding box center [400, 280] width 663 height 34
type input "c"
type input "kcronin@ihre-pvs.de"
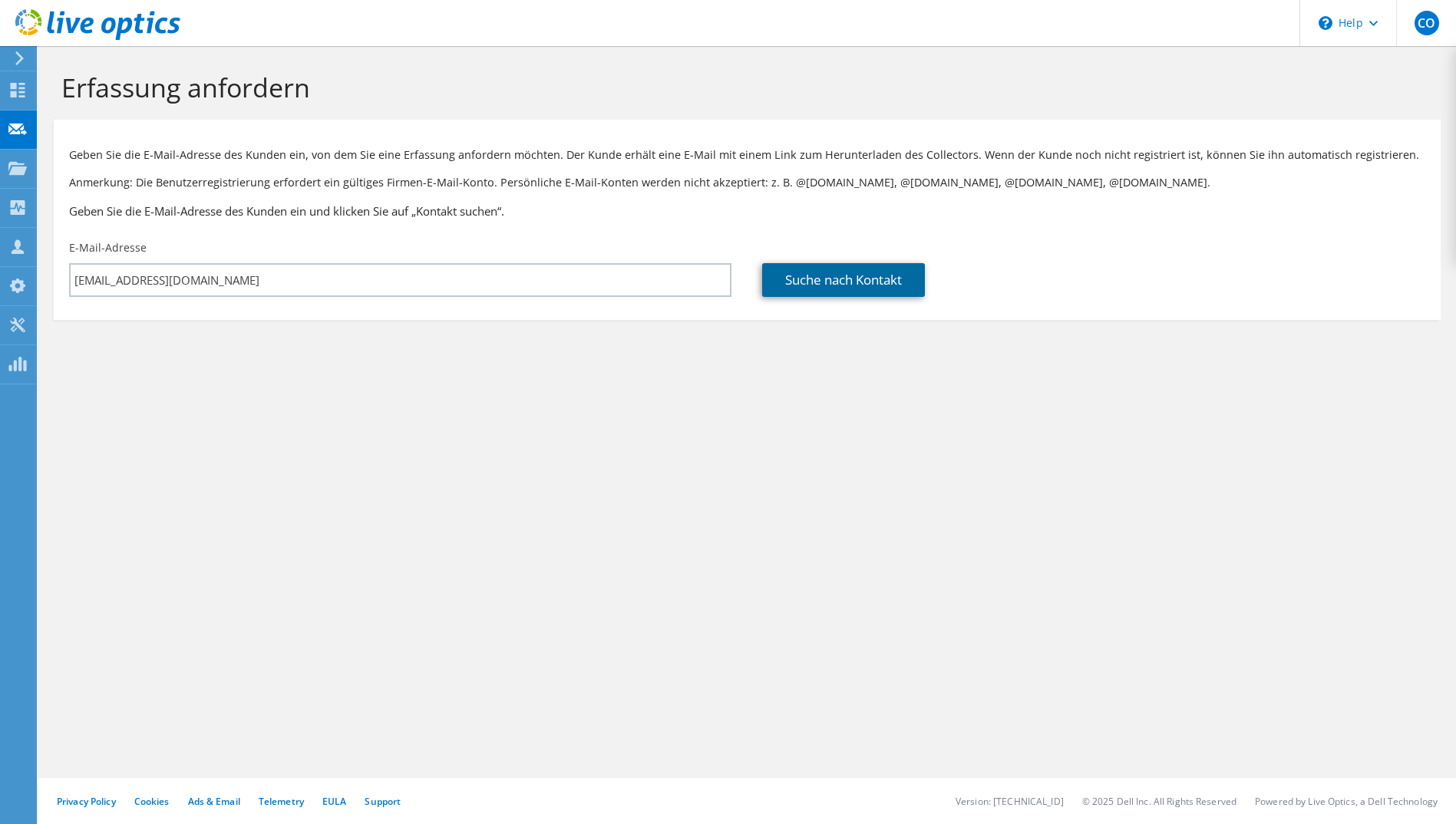
click at [848, 282] on link "Suche nach Kontakt" at bounding box center [844, 280] width 163 height 34
